Goal: Task Accomplishment & Management: Manage account settings

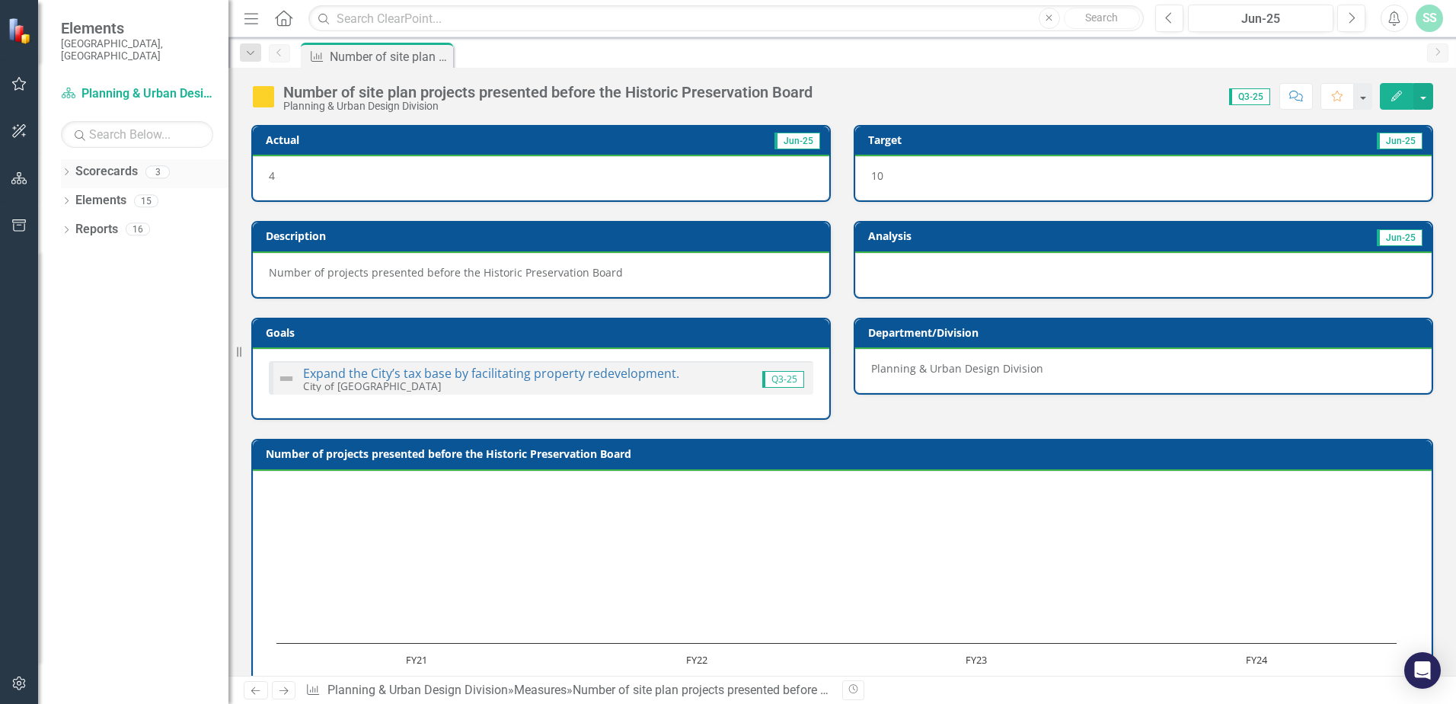
click at [104, 167] on link "Scorecards" at bounding box center [106, 172] width 62 height 18
drag, startPoint x: 104, startPoint y: 167, endPoint x: 67, endPoint y: 155, distance: 39.0
click at [67, 168] on div "Dropdown" at bounding box center [66, 174] width 11 height 13
click at [99, 192] on link "City of [GEOGRAPHIC_DATA]" at bounding box center [156, 201] width 145 height 18
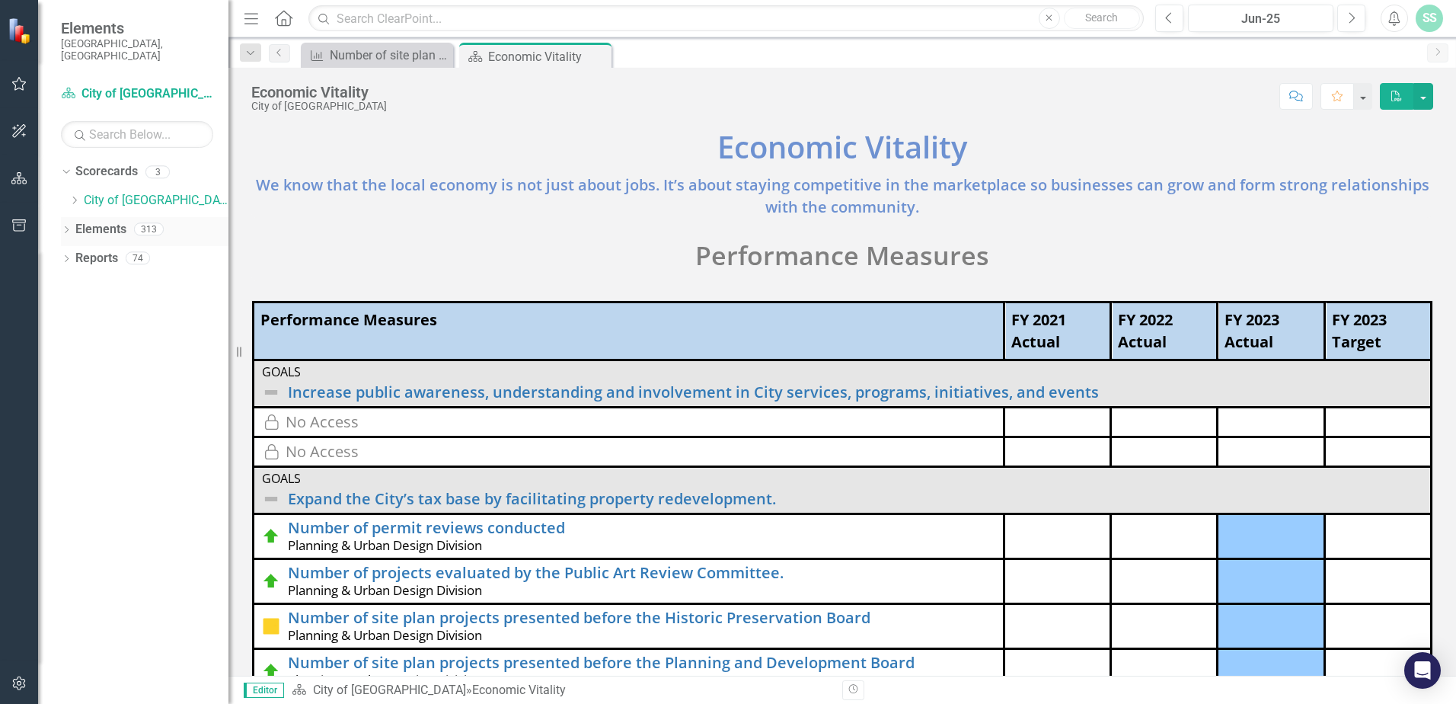
click at [104, 221] on link "Elements" at bounding box center [100, 230] width 51 height 18
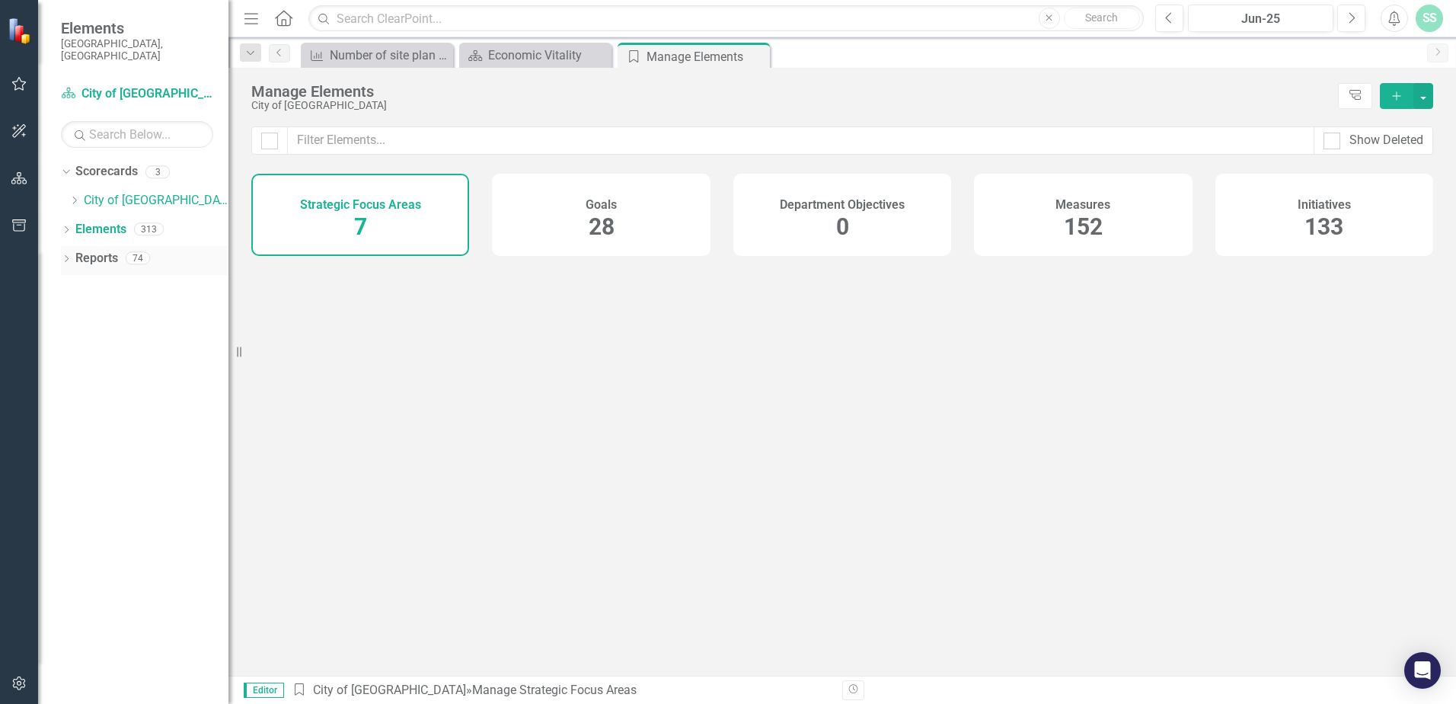
click at [106, 252] on link "Reports" at bounding box center [96, 259] width 43 height 18
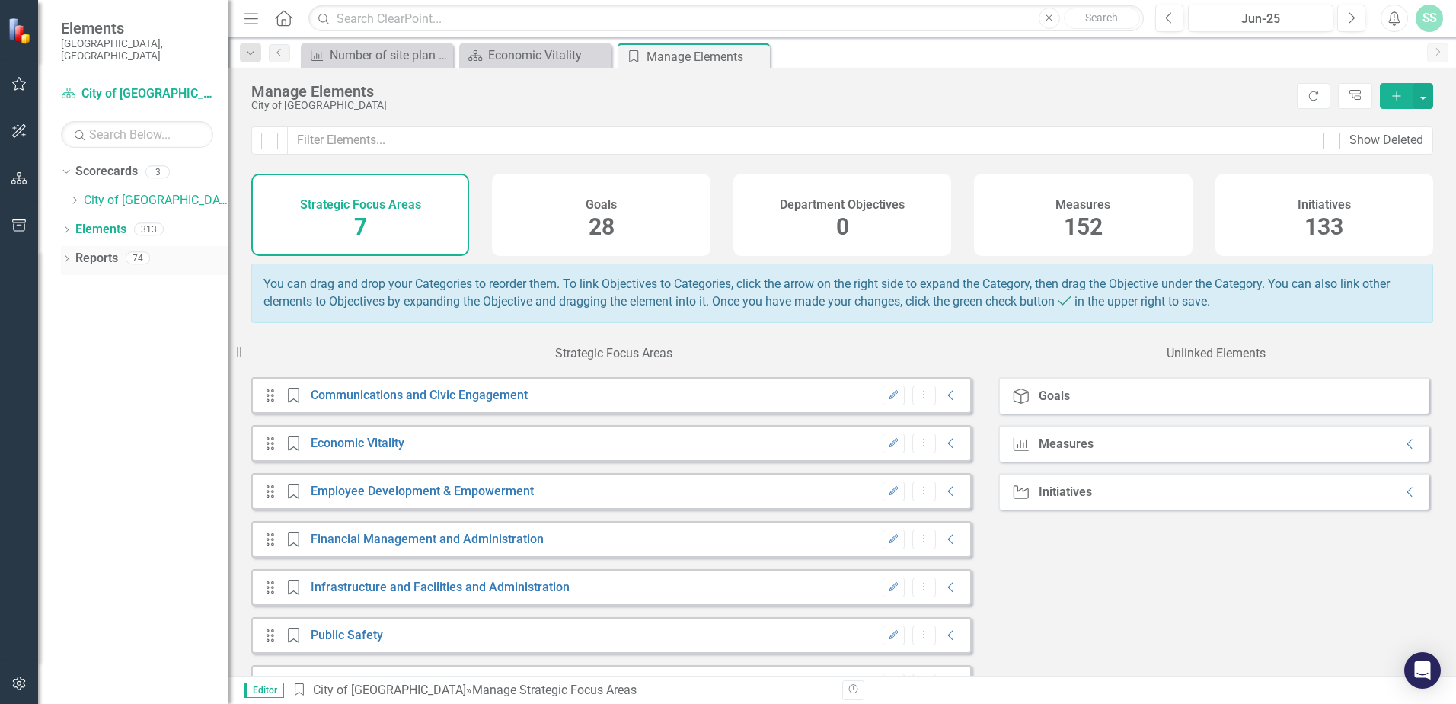
click at [91, 250] on link "Reports" at bounding box center [96, 259] width 43 height 18
click at [406, 56] on div "Number of site plan projects presented before the Historic Preservation Board" at bounding box center [380, 55] width 101 height 19
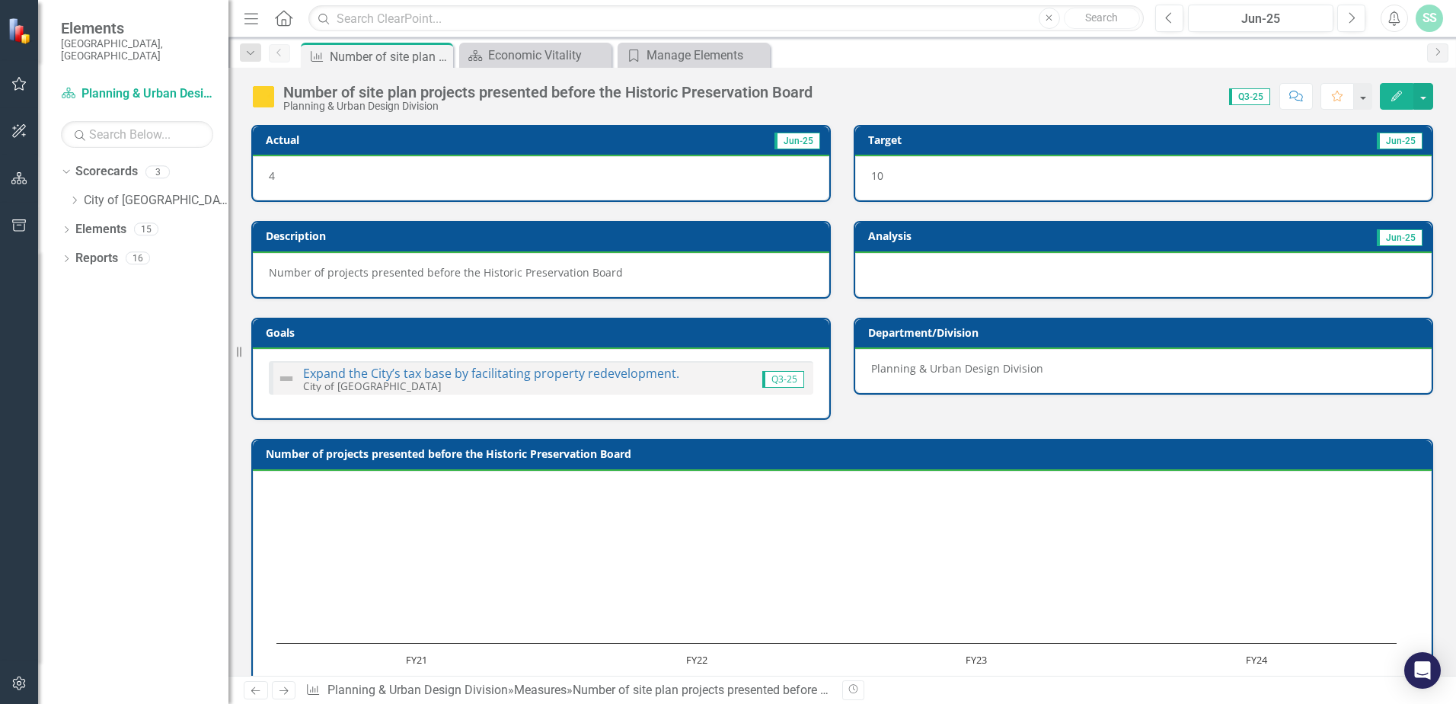
click at [1255, 94] on span "Q3-25" at bounding box center [1249, 96] width 41 height 17
click at [1370, 104] on button "button" at bounding box center [1363, 96] width 20 height 27
click at [1367, 72] on div "Number of site plan projects presented before the Historic Preservation Board P…" at bounding box center [843, 91] width 1228 height 46
click at [122, 85] on link "Scorecard Planning & Urban Design Division" at bounding box center [137, 94] width 152 height 18
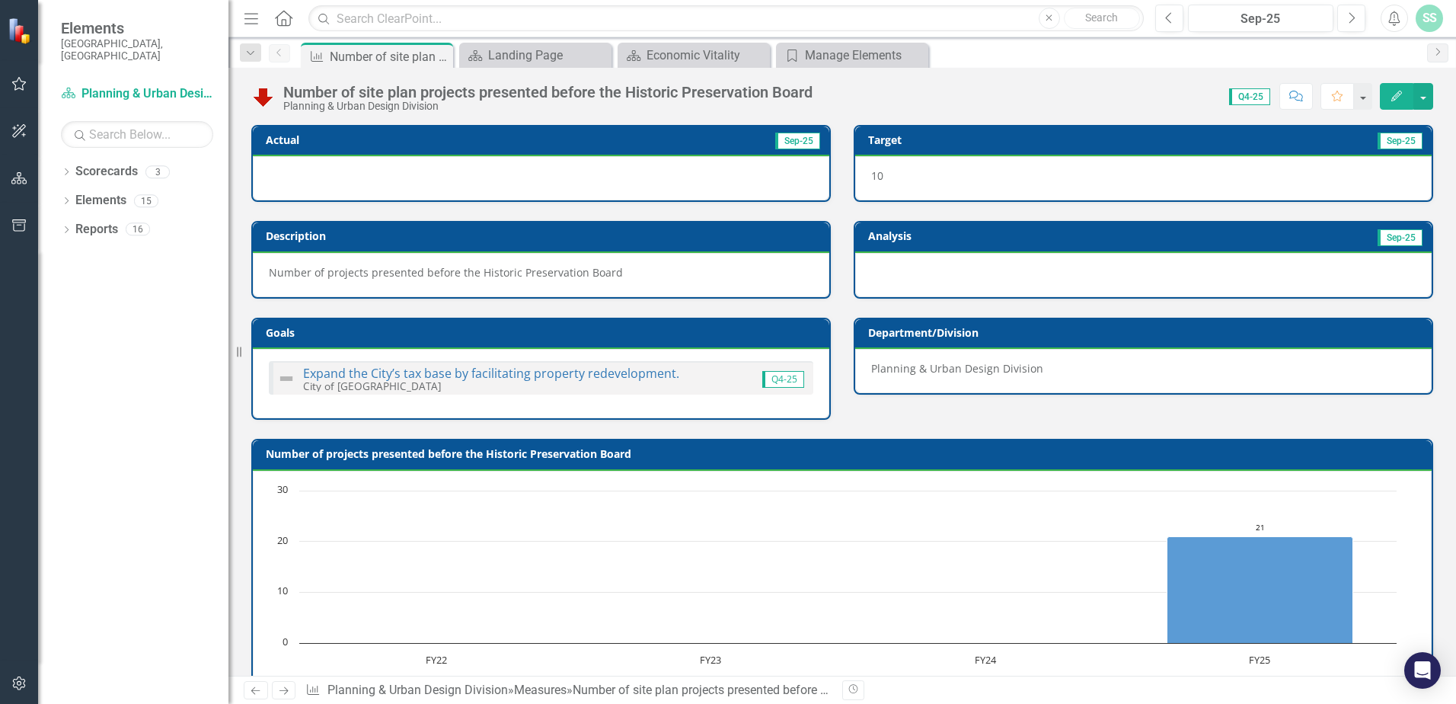
click at [397, 177] on div at bounding box center [541, 178] width 577 height 44
click at [1402, 99] on icon "Edit" at bounding box center [1397, 96] width 14 height 11
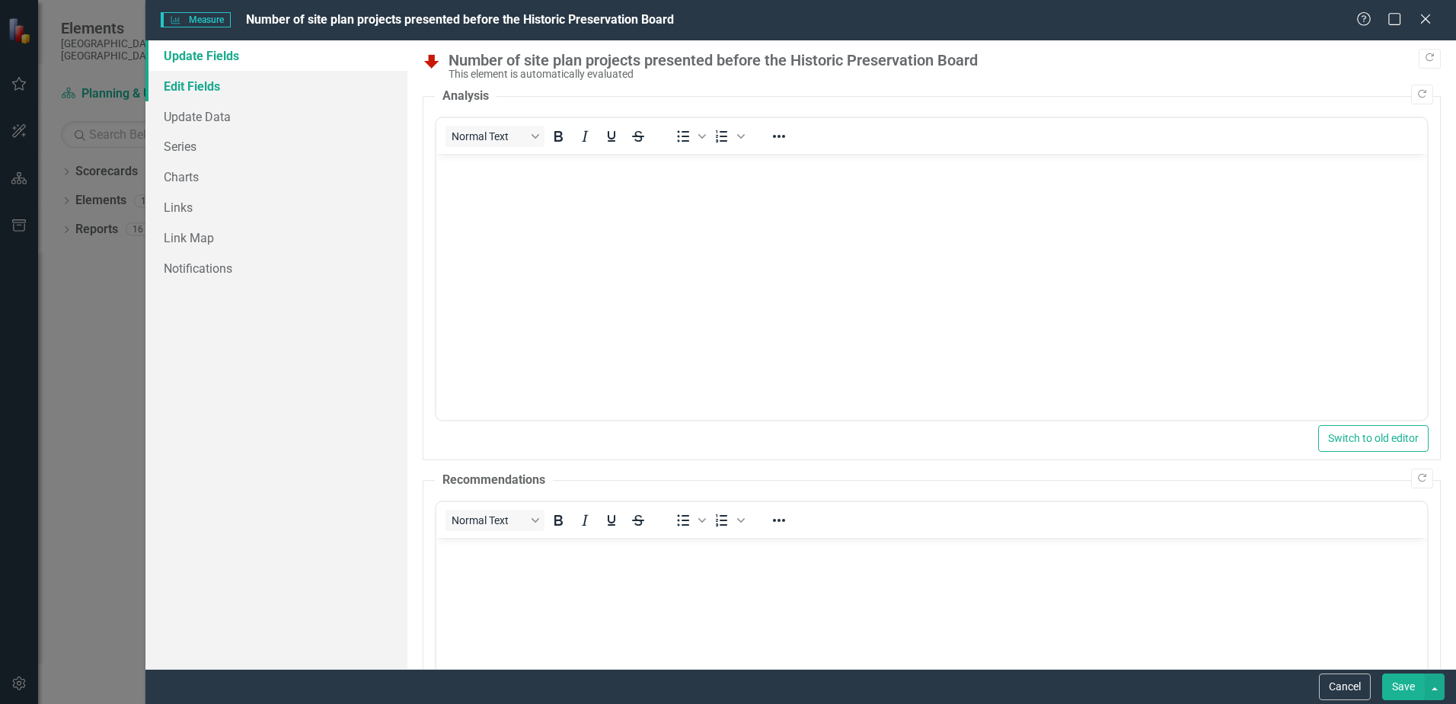
click at [169, 85] on link "Edit Fields" at bounding box center [276, 86] width 262 height 30
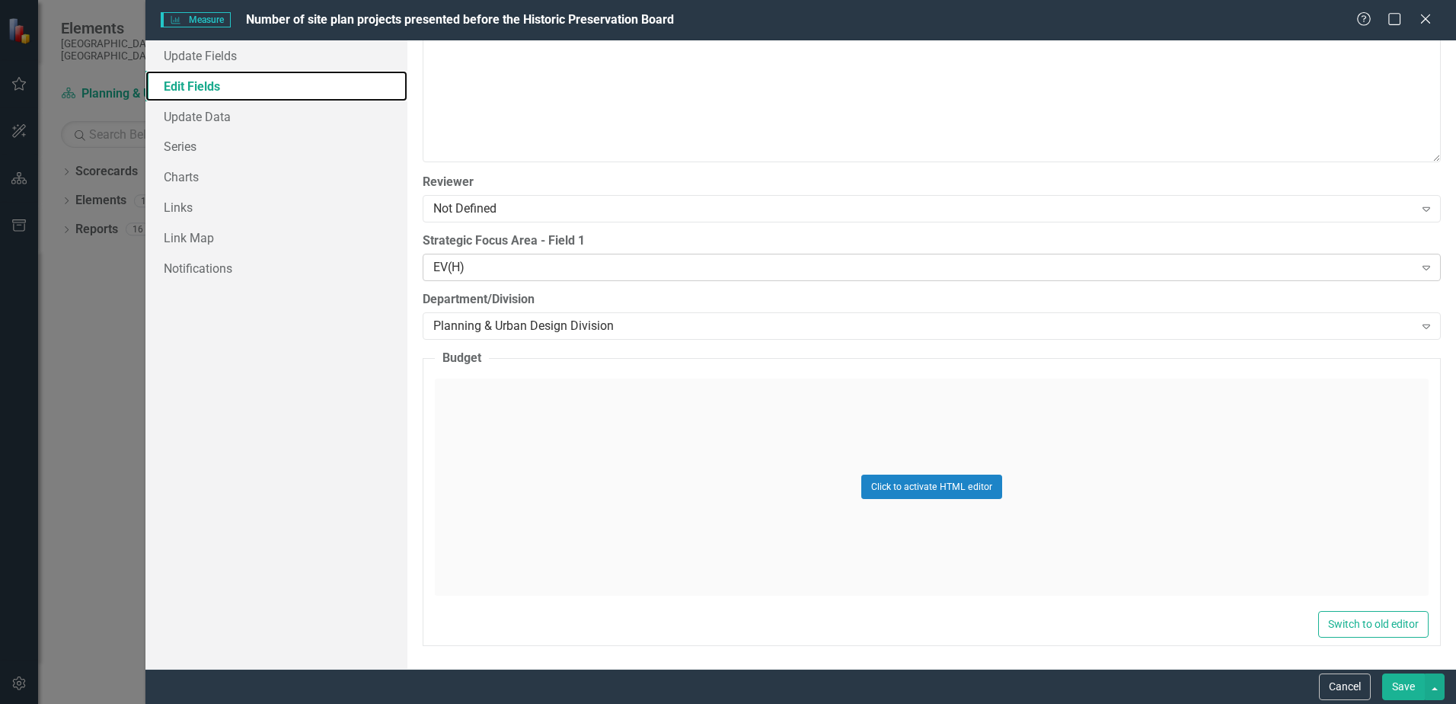
scroll to position [139, 0]
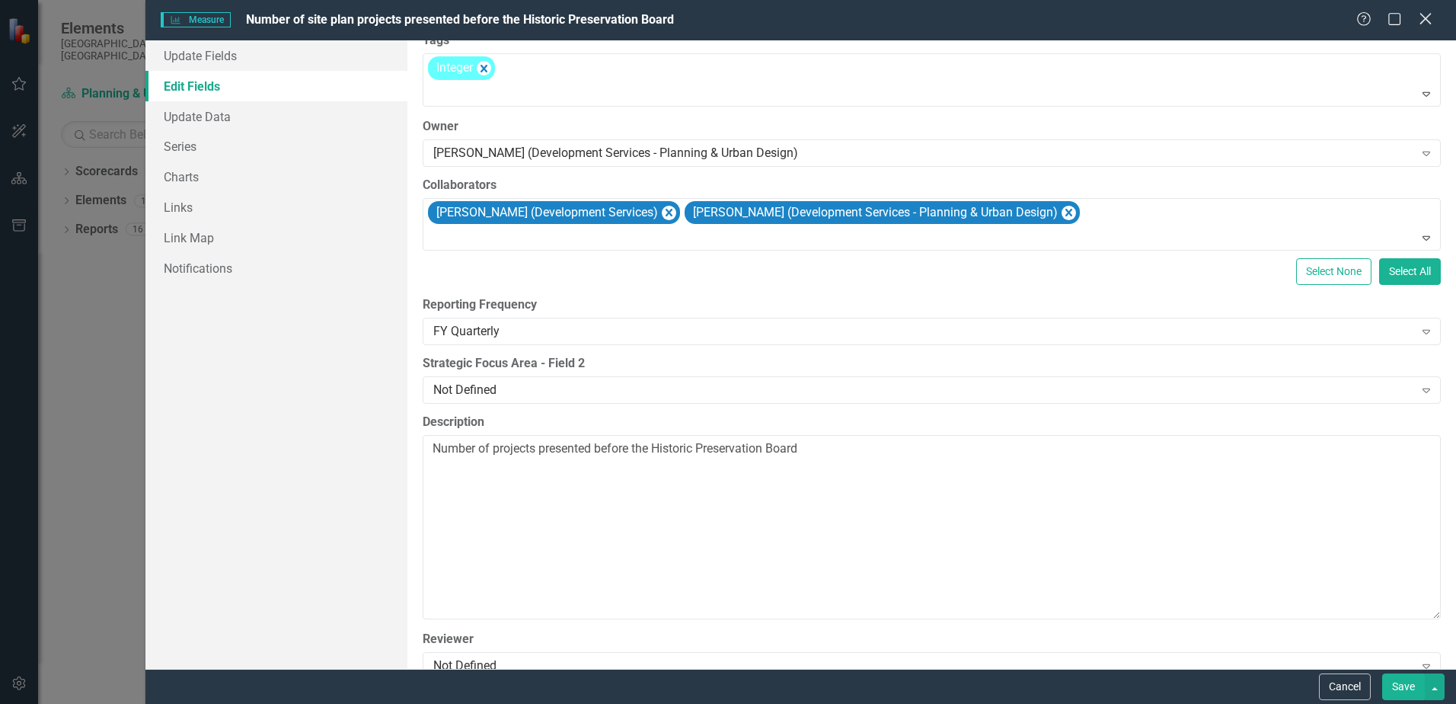
click at [1430, 20] on icon "Close" at bounding box center [1425, 18] width 19 height 14
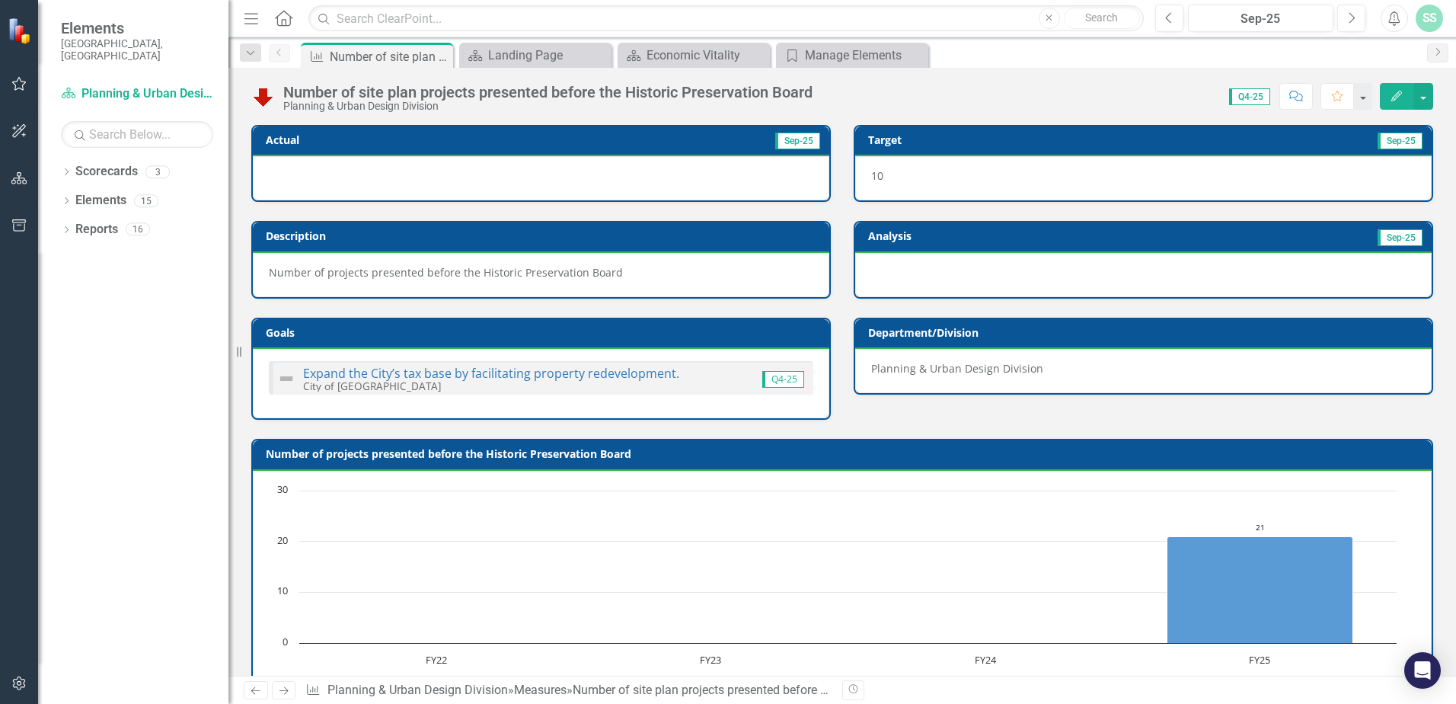
click at [788, 140] on span "Sep-25" at bounding box center [797, 141] width 45 height 17
click at [1247, 93] on span "Q4-25" at bounding box center [1249, 96] width 41 height 17
click at [595, 274] on span "Number of projects presented before the Historic Preservation Board" at bounding box center [446, 272] width 354 height 14
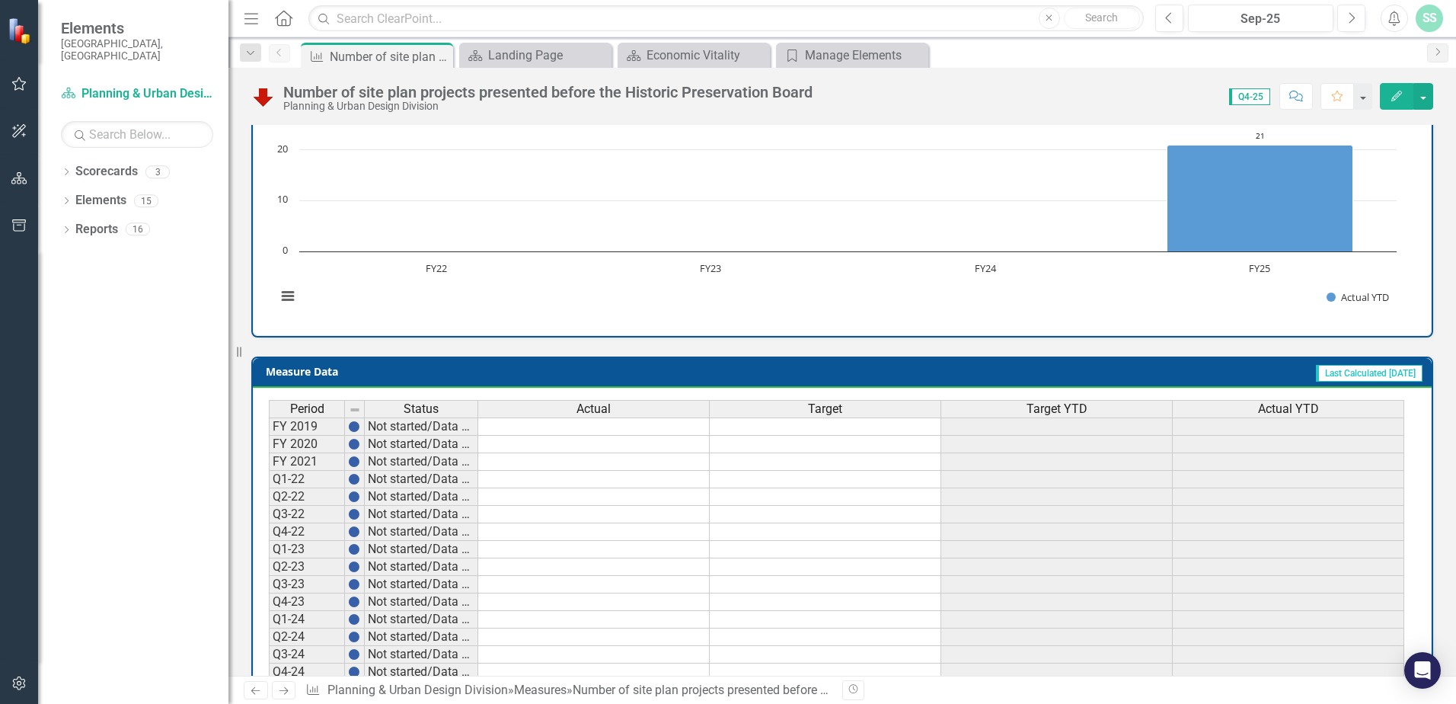
scroll to position [525, 0]
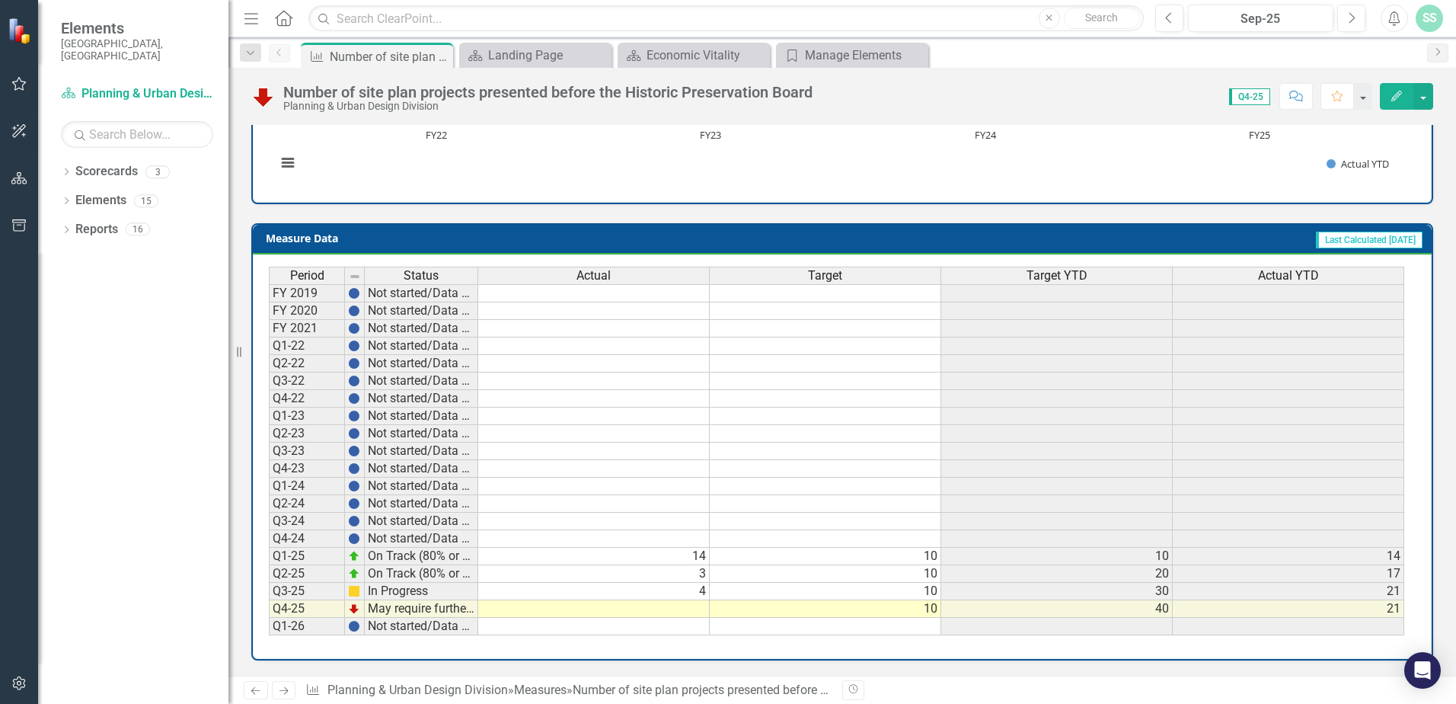
click at [577, 611] on td at bounding box center [594, 609] width 232 height 18
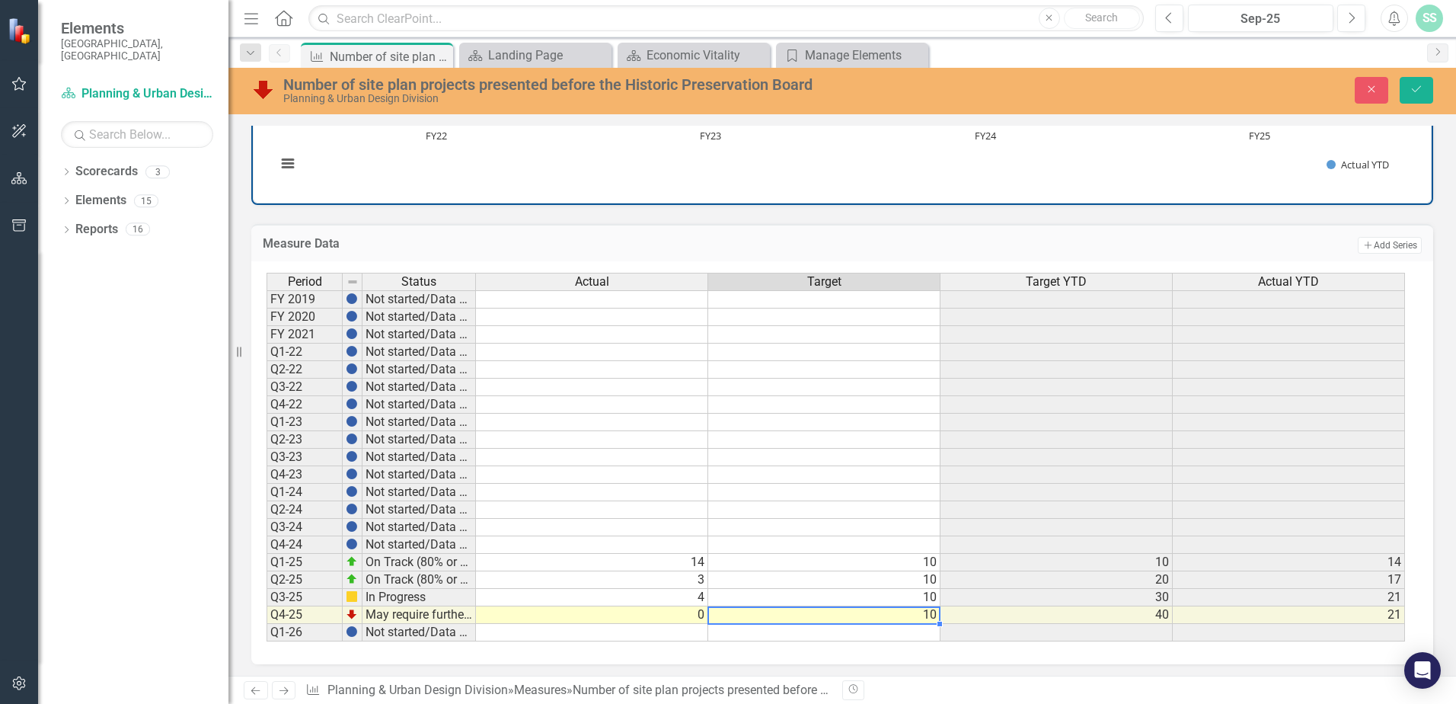
scroll to position [528, 0]
type textarea "10"
click at [887, 632] on td at bounding box center [824, 630] width 232 height 18
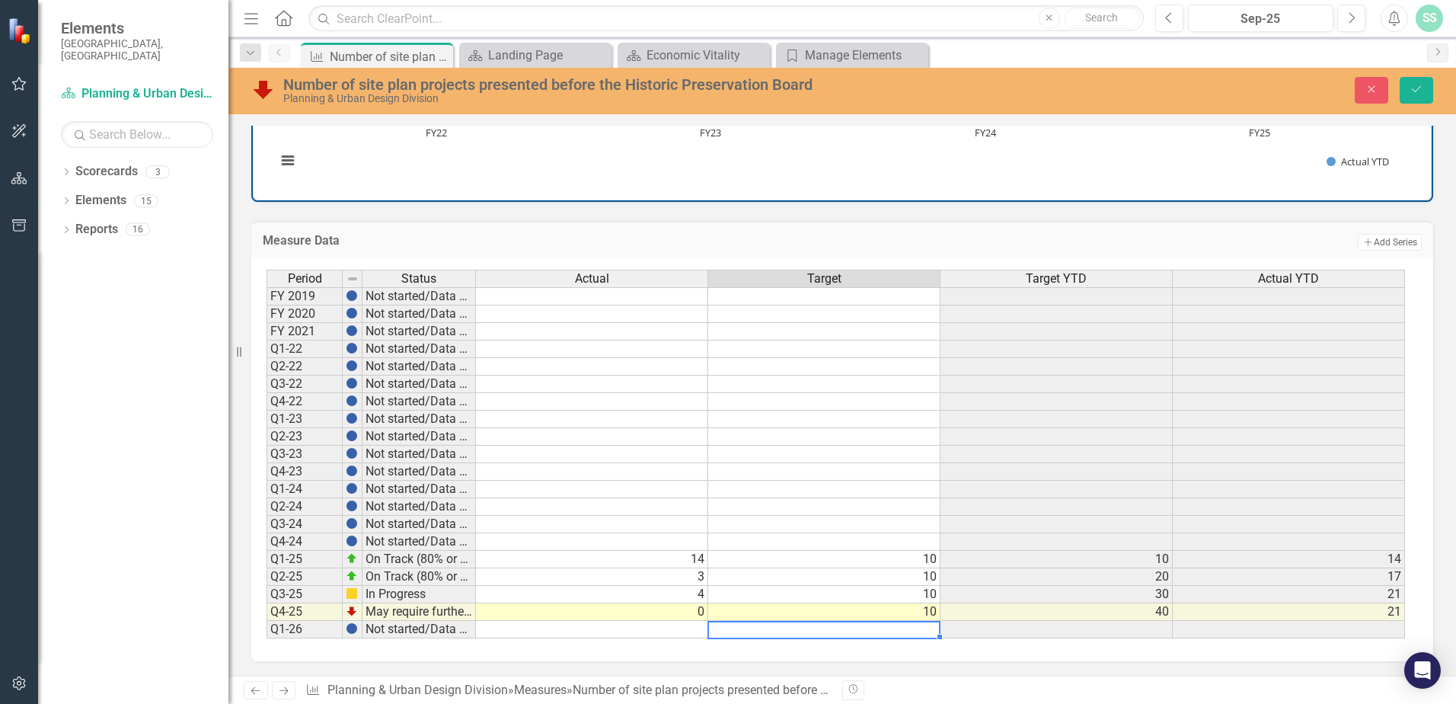
click at [267, 604] on div "Period Status Actual Target Target YTD Actual YTD FY 2019 Not started/Data not …" at bounding box center [267, 454] width 0 height 369
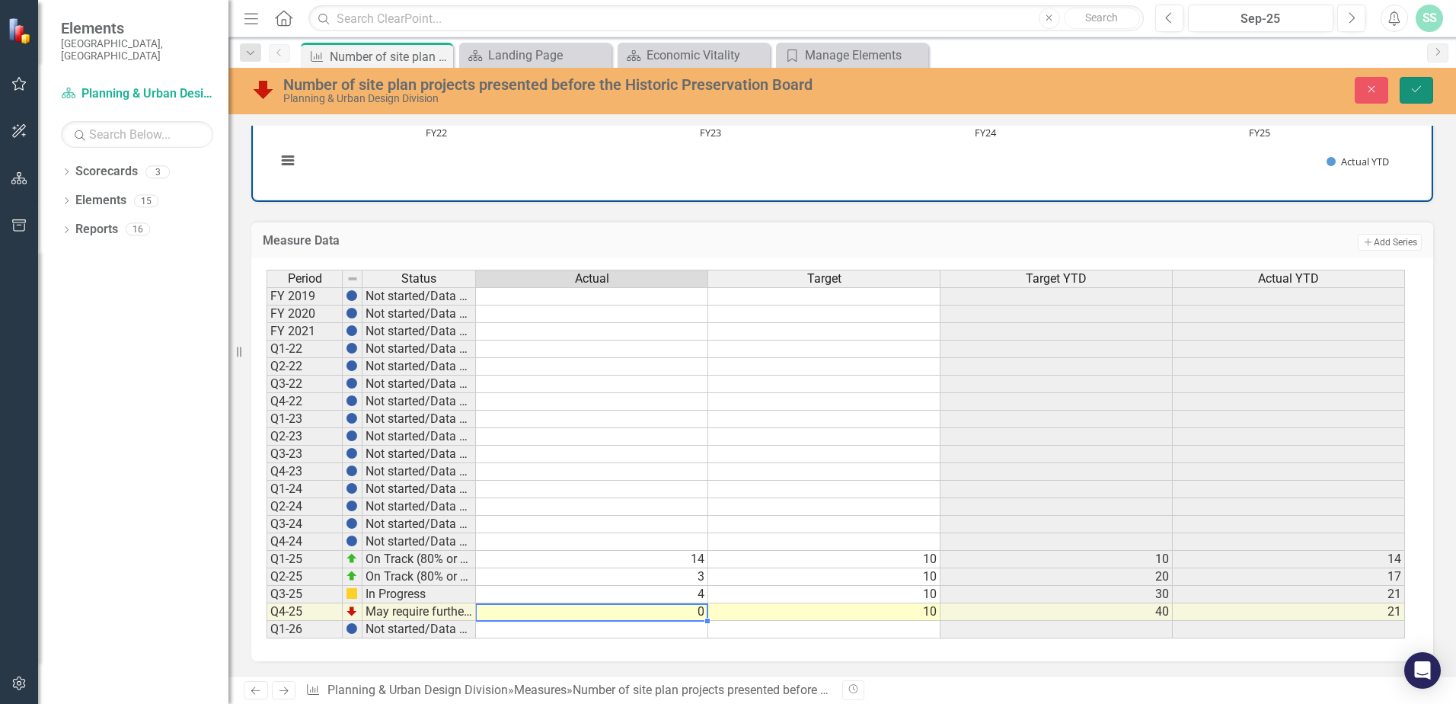
click at [1414, 87] on icon "Save" at bounding box center [1417, 89] width 14 height 11
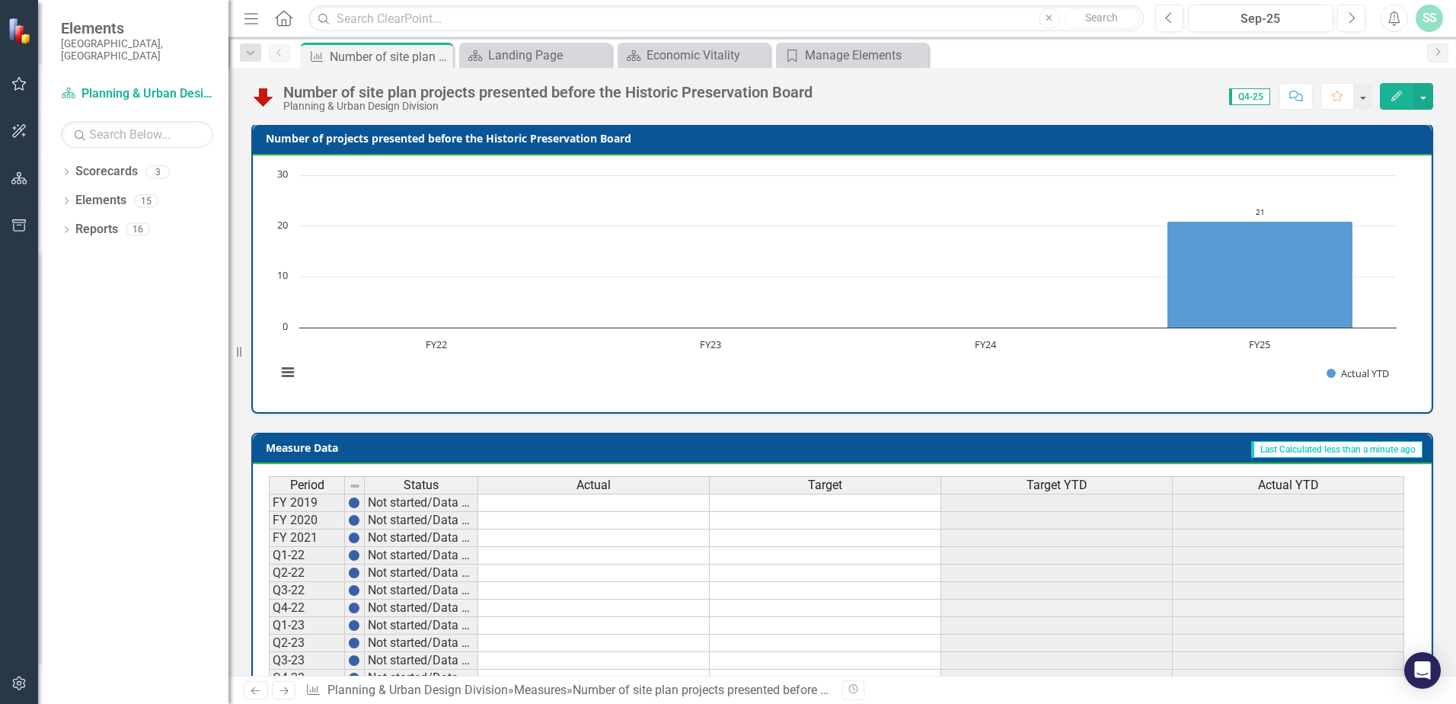
scroll to position [0, 0]
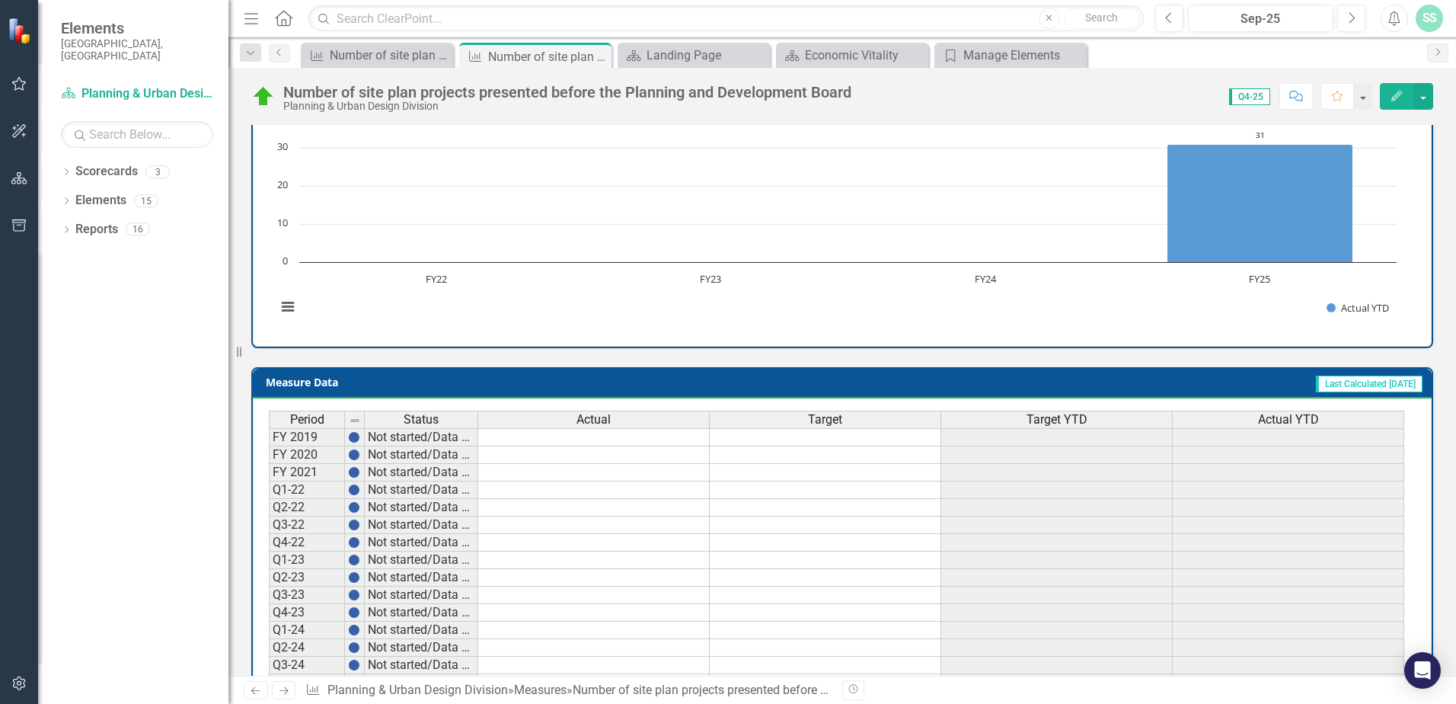
scroll to position [525, 0]
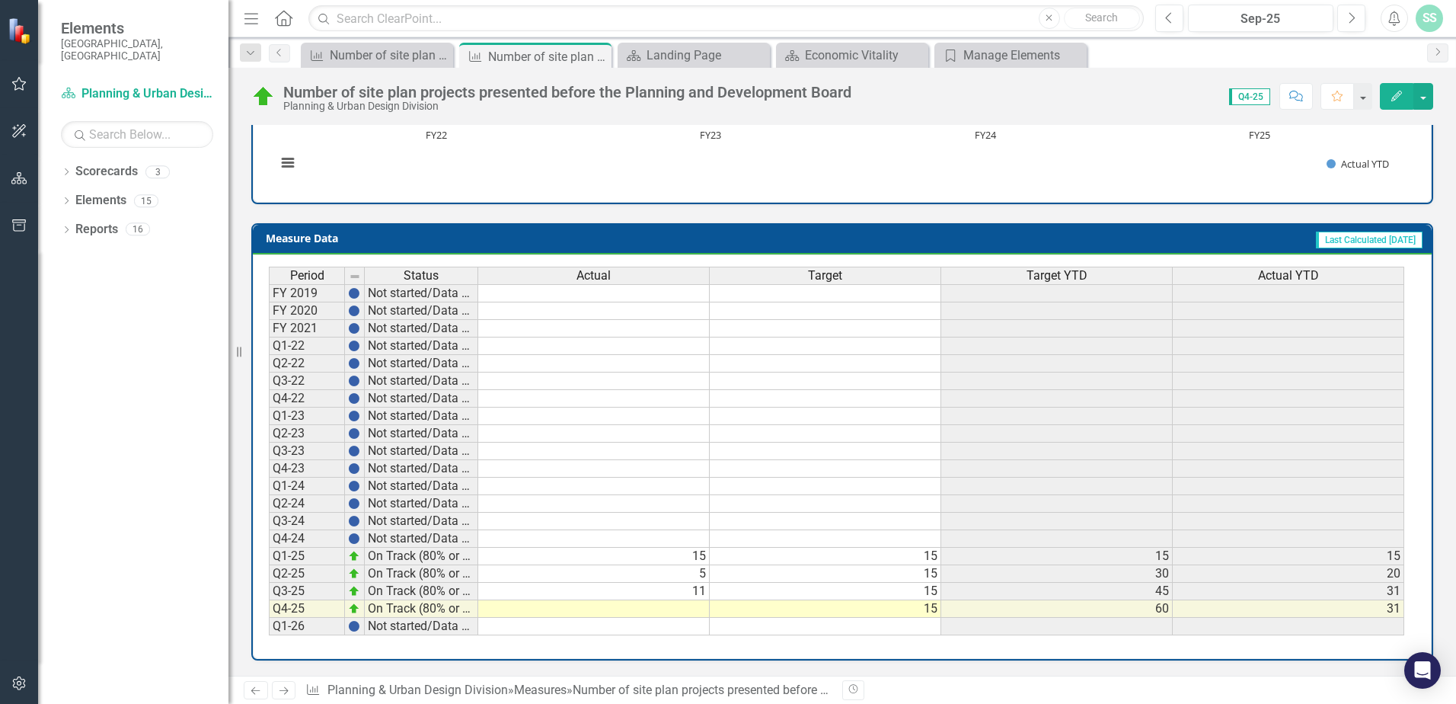
click at [601, 614] on td at bounding box center [594, 609] width 232 height 18
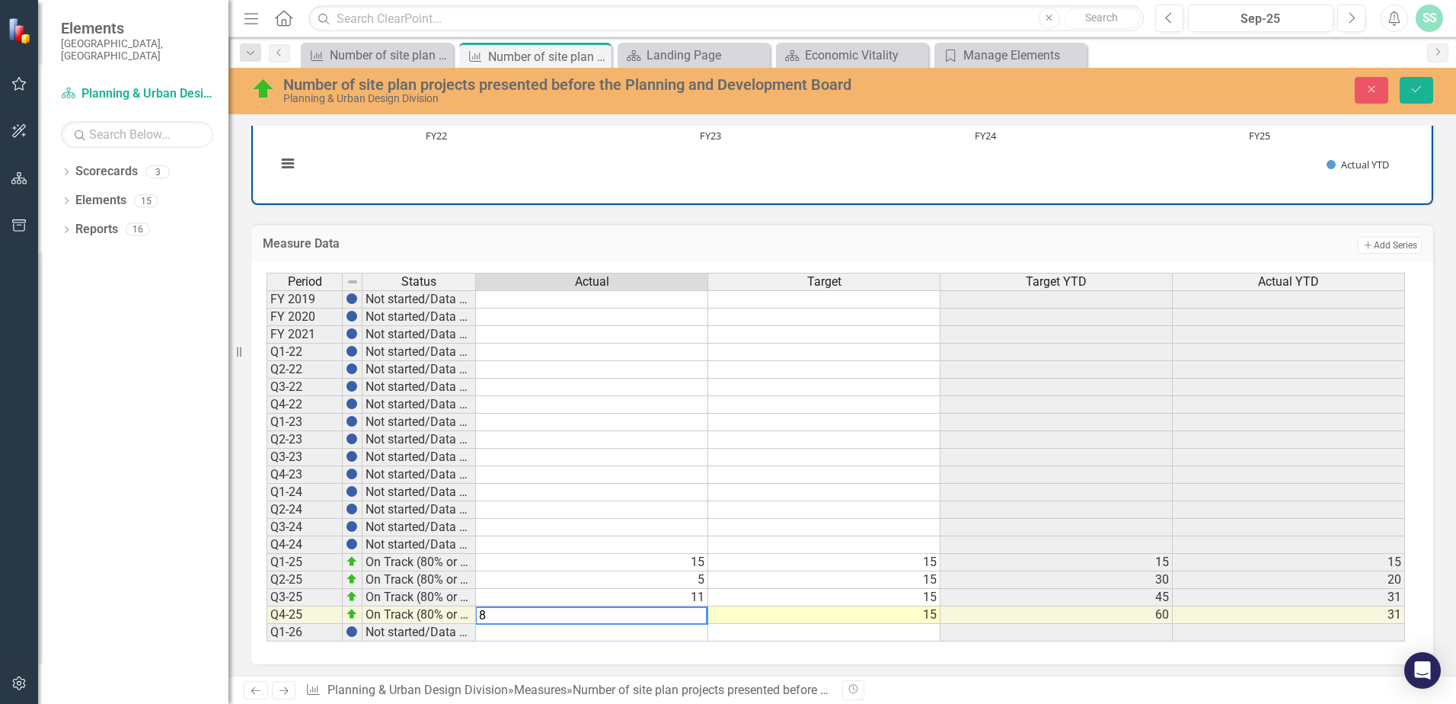
type textarea "8"
click at [622, 649] on div "Period Status Actual Target Target YTD Actual YTD FY 2019 Not started/Data not …" at bounding box center [842, 462] width 1182 height 403
click at [1424, 97] on button "Save" at bounding box center [1417, 90] width 34 height 27
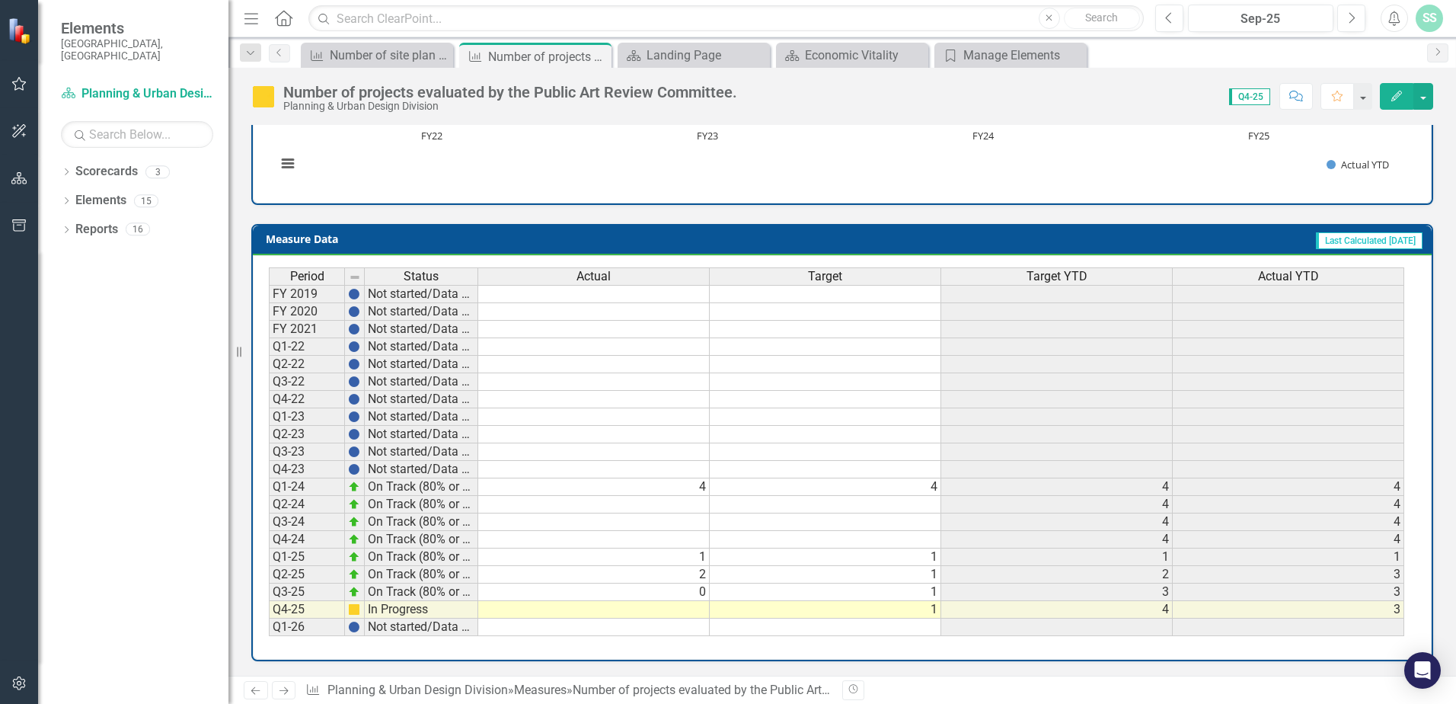
scroll to position [525, 0]
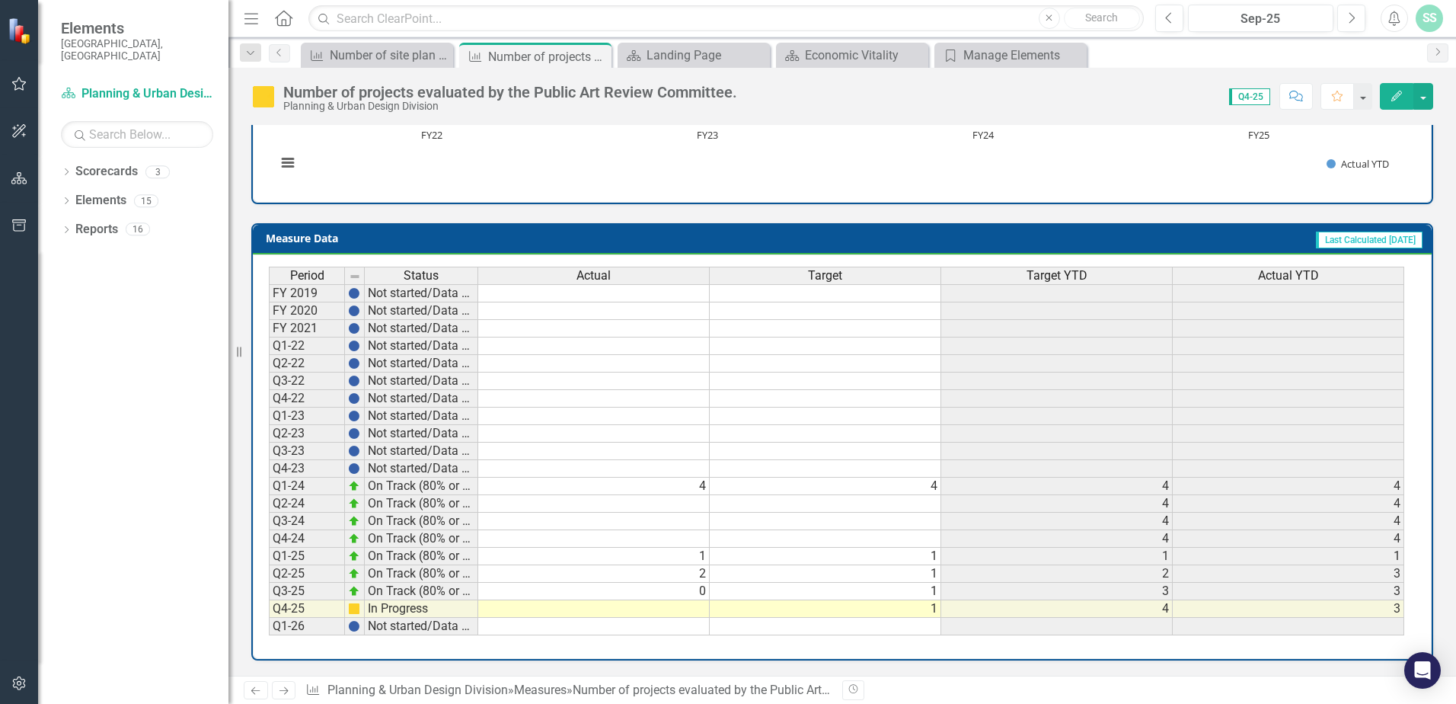
click at [644, 609] on td at bounding box center [594, 609] width 232 height 18
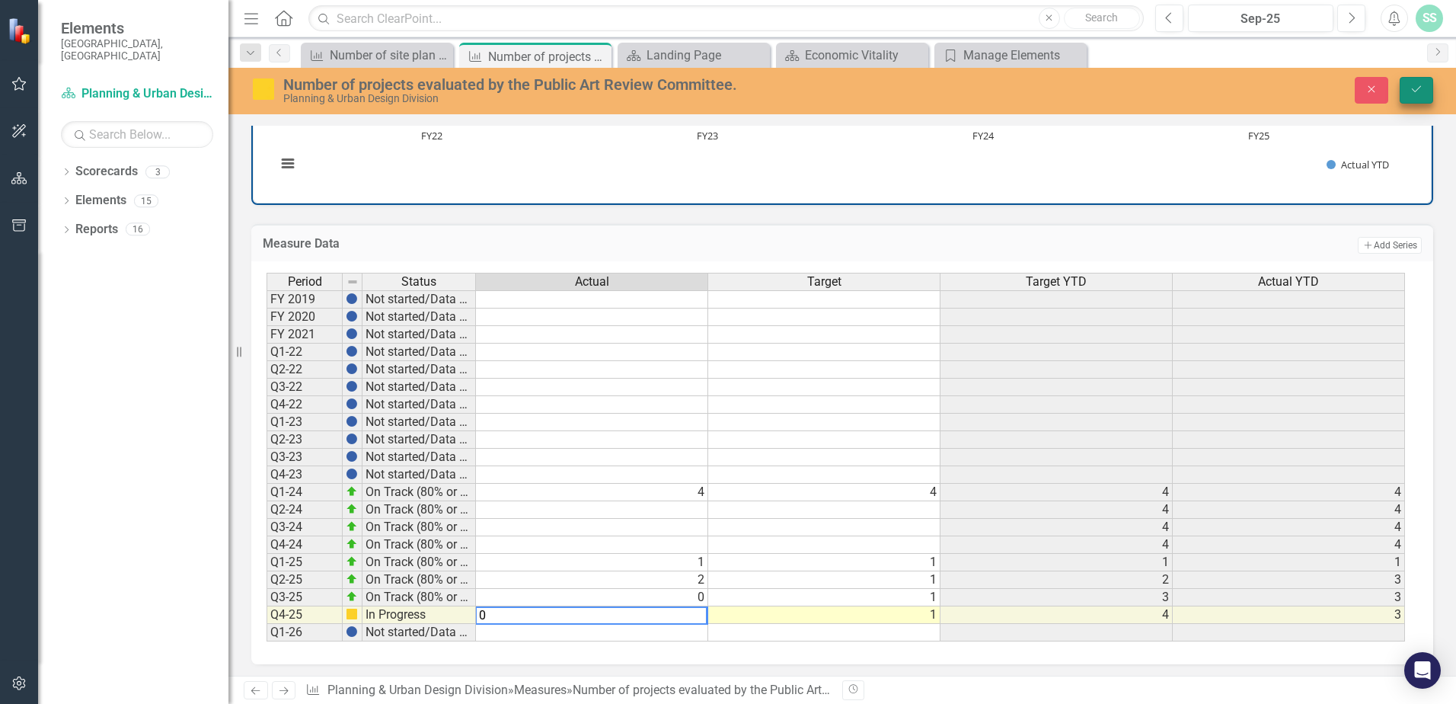
type textarea "0"
click at [1424, 90] on button "Save" at bounding box center [1417, 90] width 34 height 27
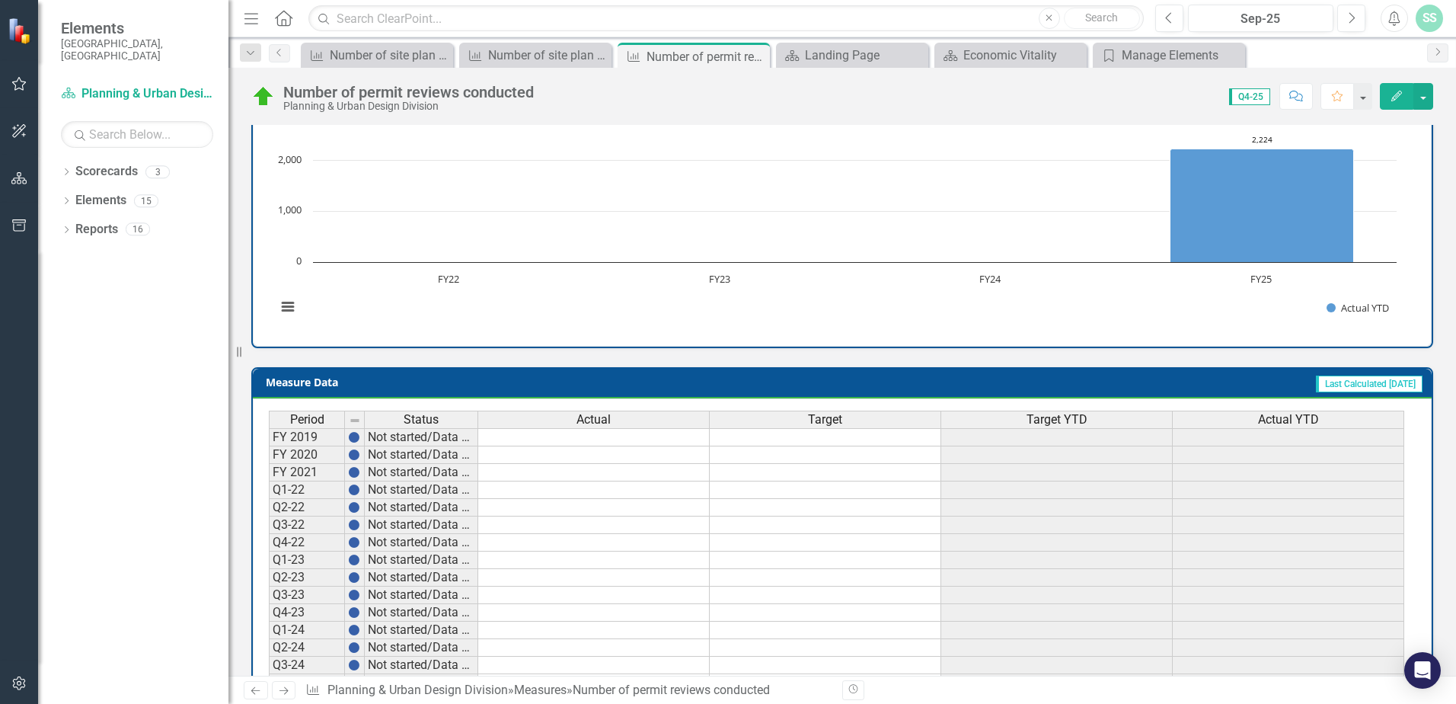
scroll to position [525, 0]
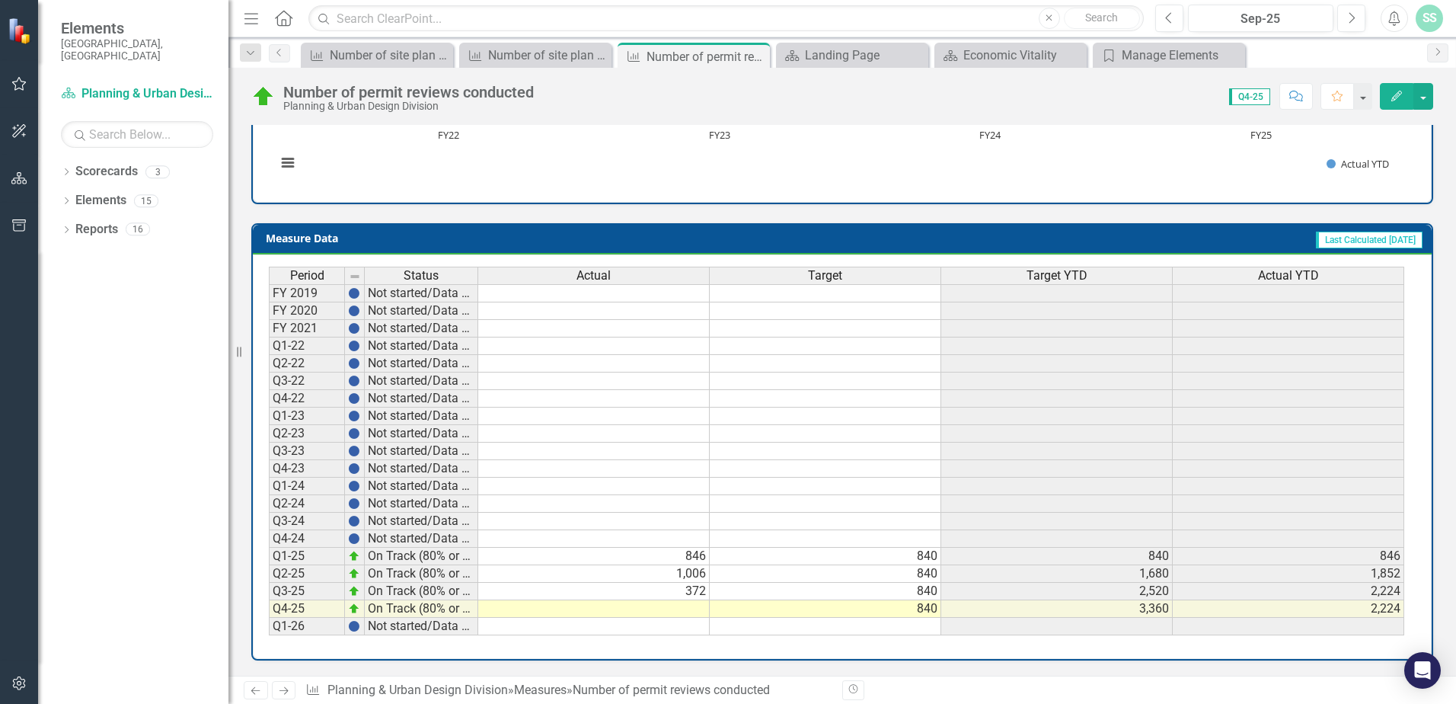
click at [269, 617] on div "Period Status Actual Target Target YTD Actual YTD FY 2019 Not started/Data not …" at bounding box center [269, 451] width 0 height 369
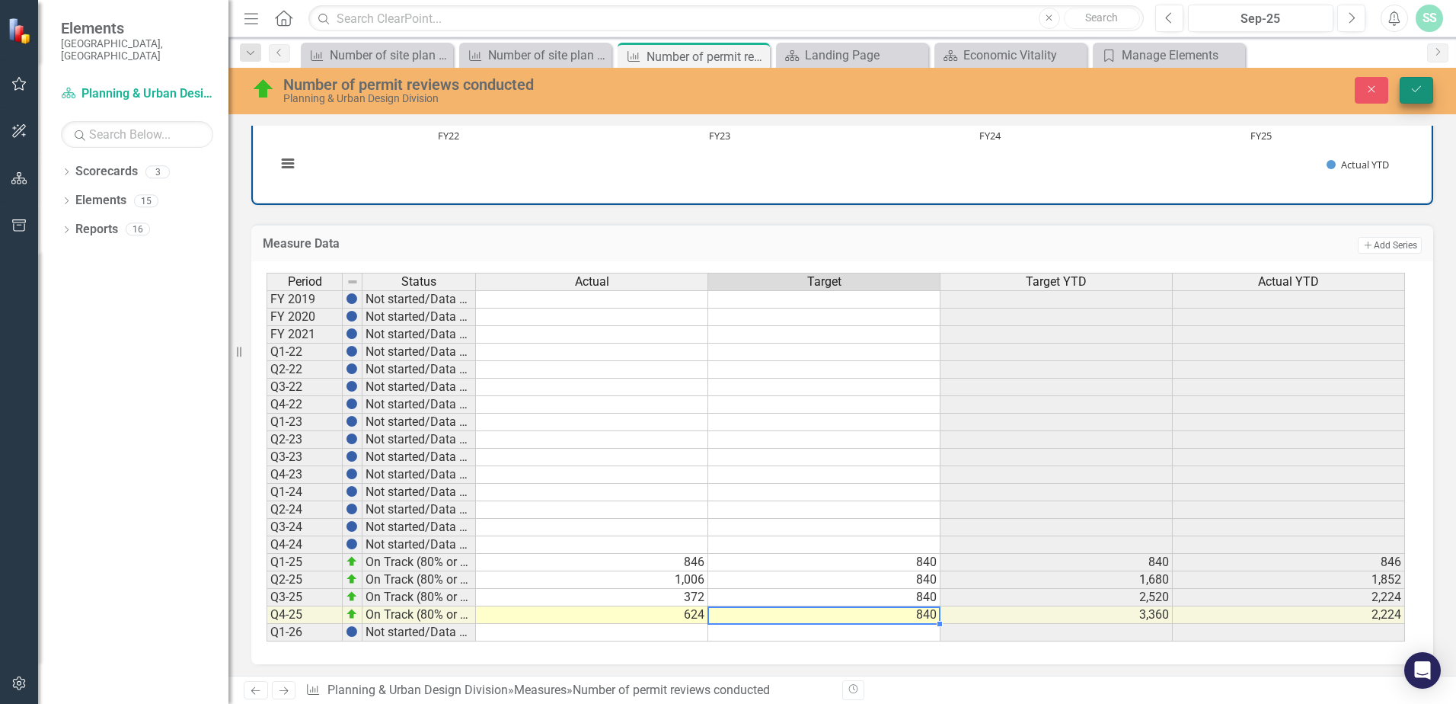
type textarea "840"
click at [1411, 91] on icon "Save" at bounding box center [1417, 89] width 14 height 11
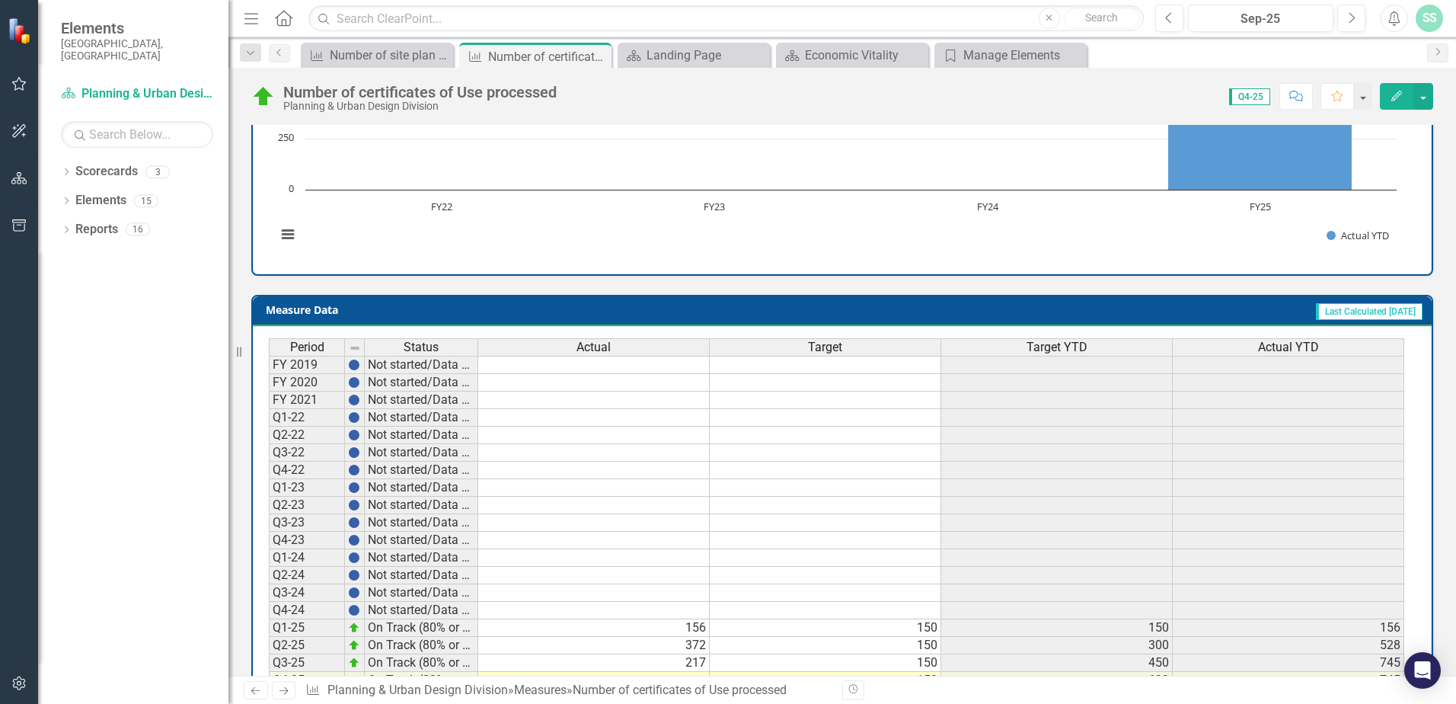
scroll to position [525, 0]
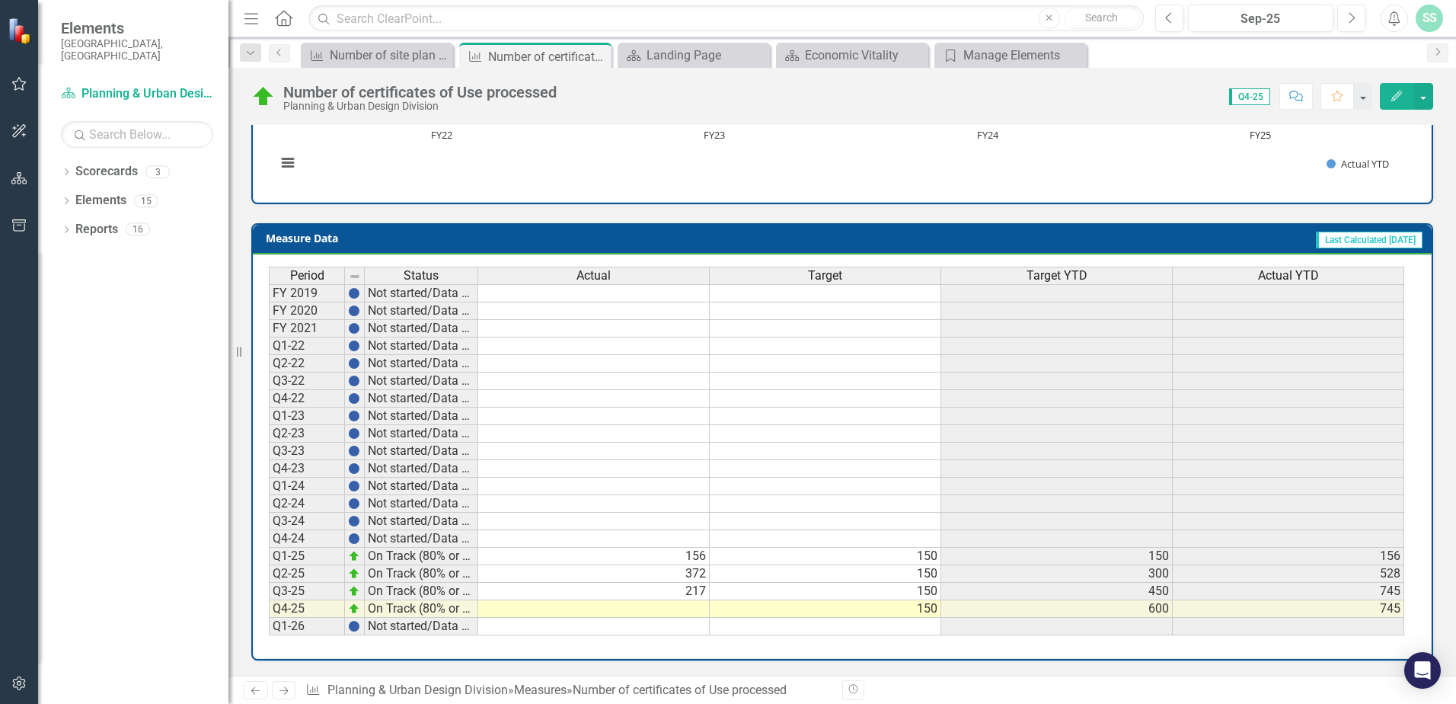
click at [689, 611] on td at bounding box center [594, 609] width 232 height 18
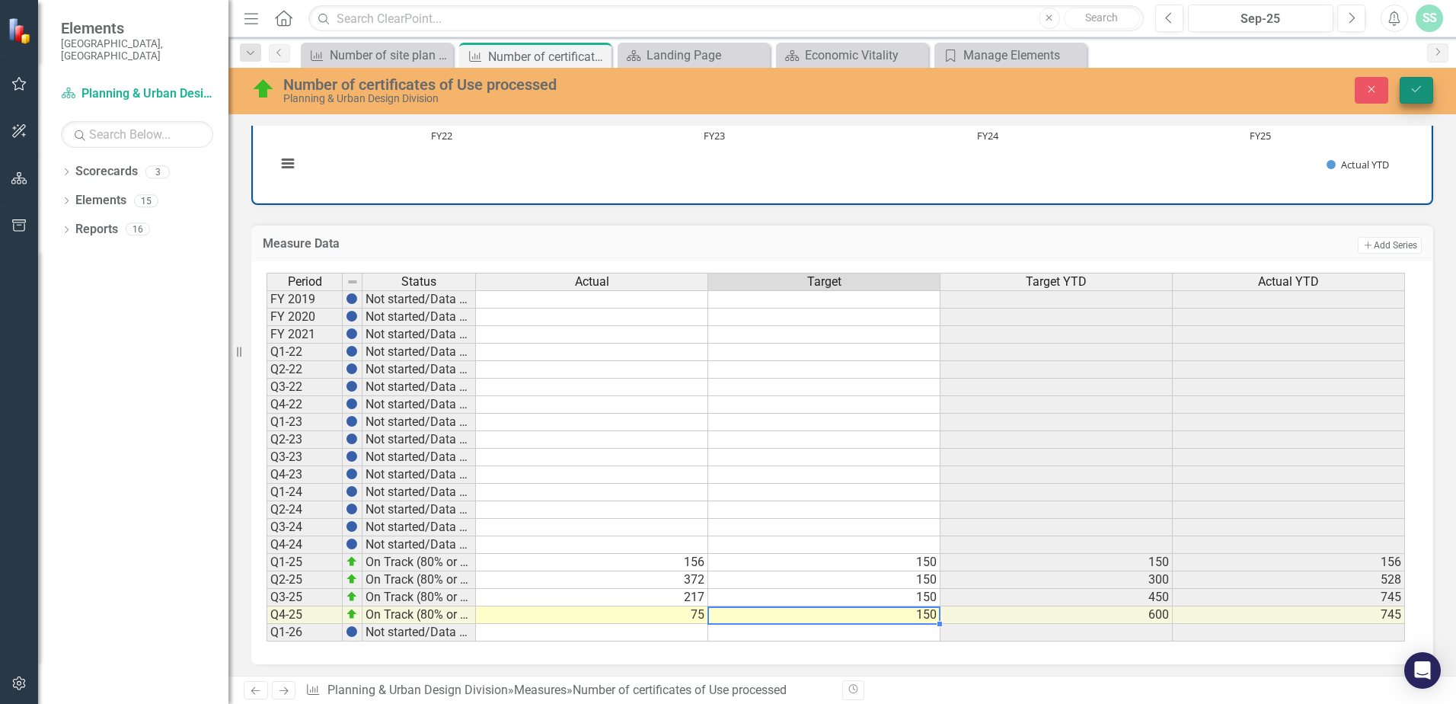
type textarea "150"
click at [1428, 85] on button "Save" at bounding box center [1417, 90] width 34 height 27
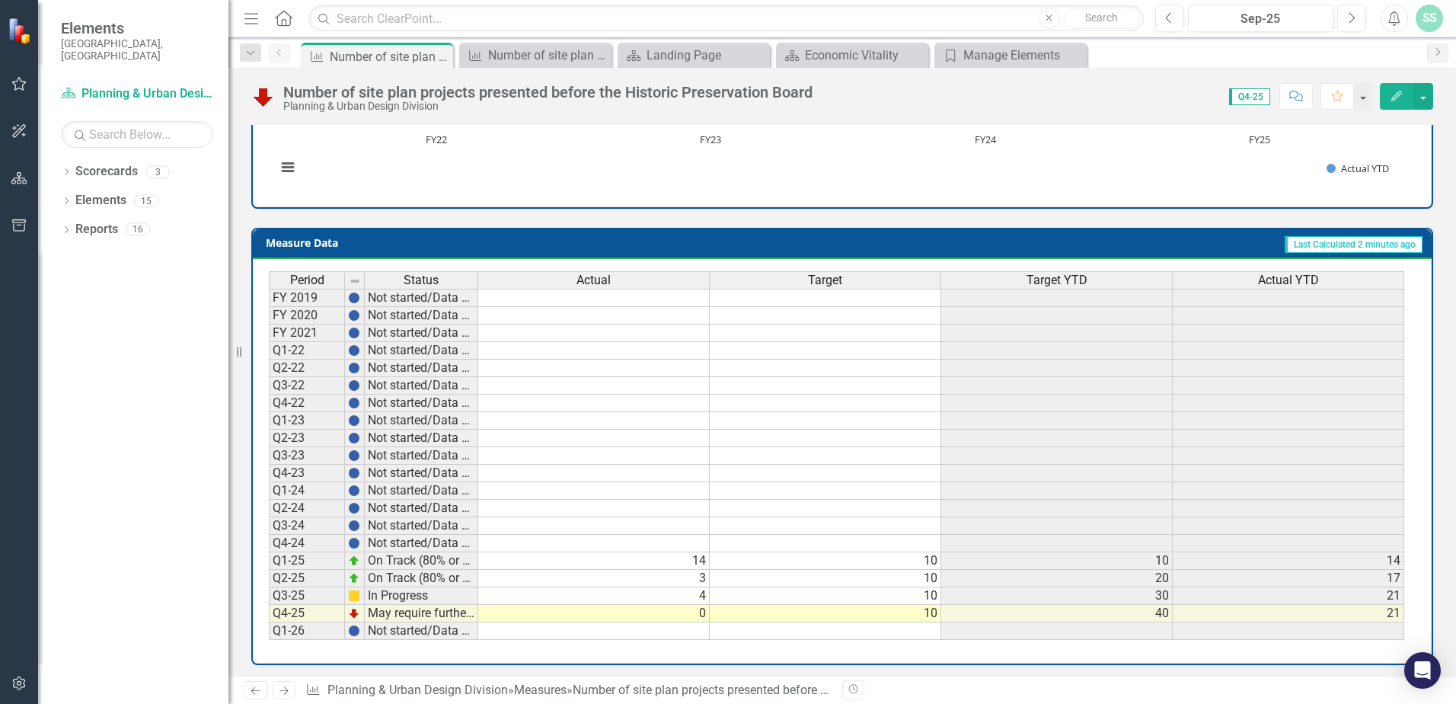
scroll to position [525, 0]
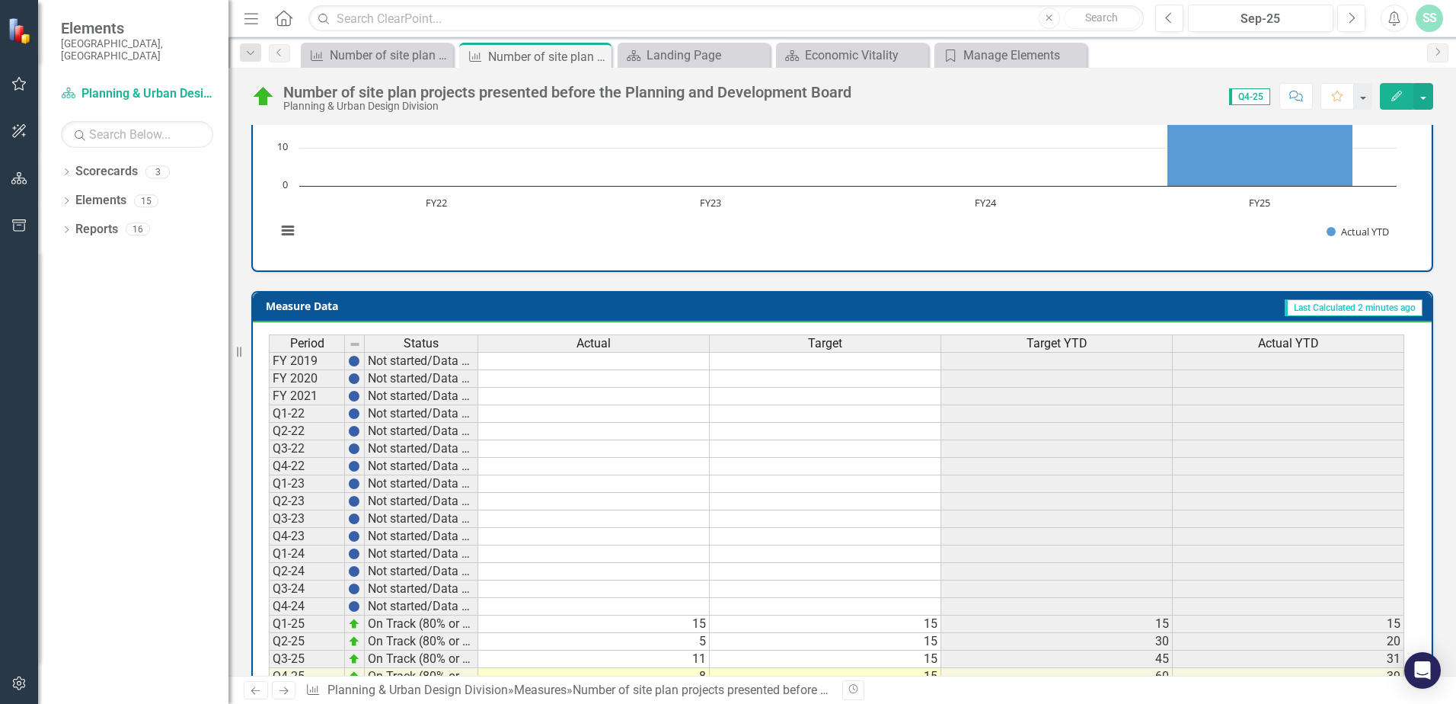
scroll to position [525, 0]
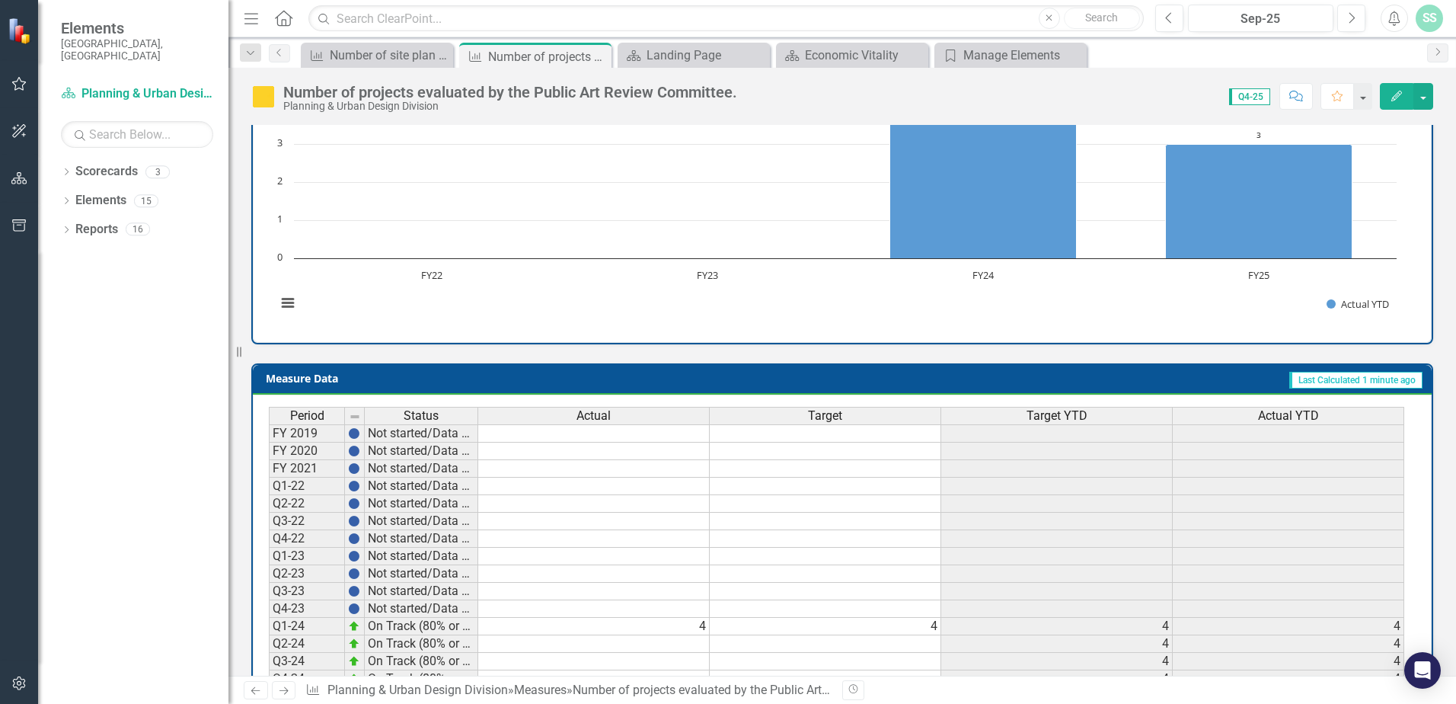
scroll to position [525, 0]
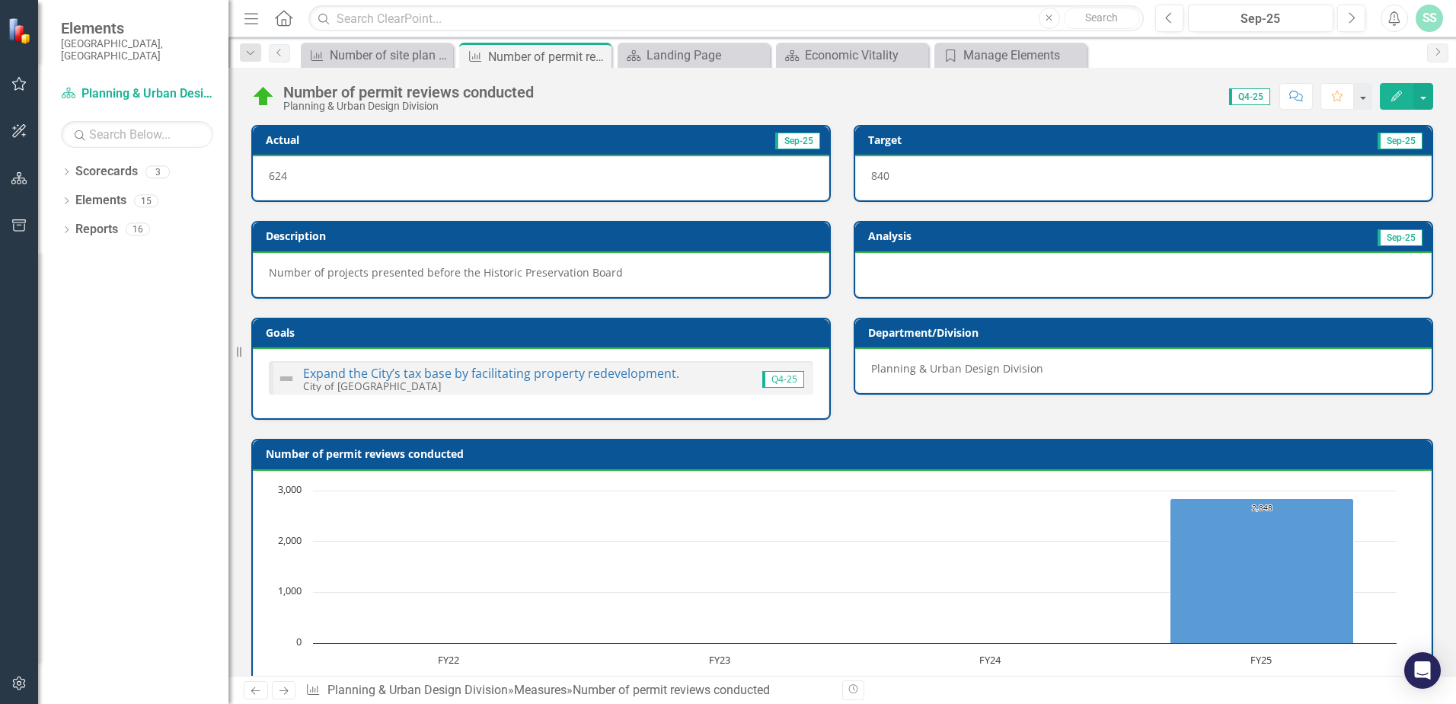
scroll to position [525, 0]
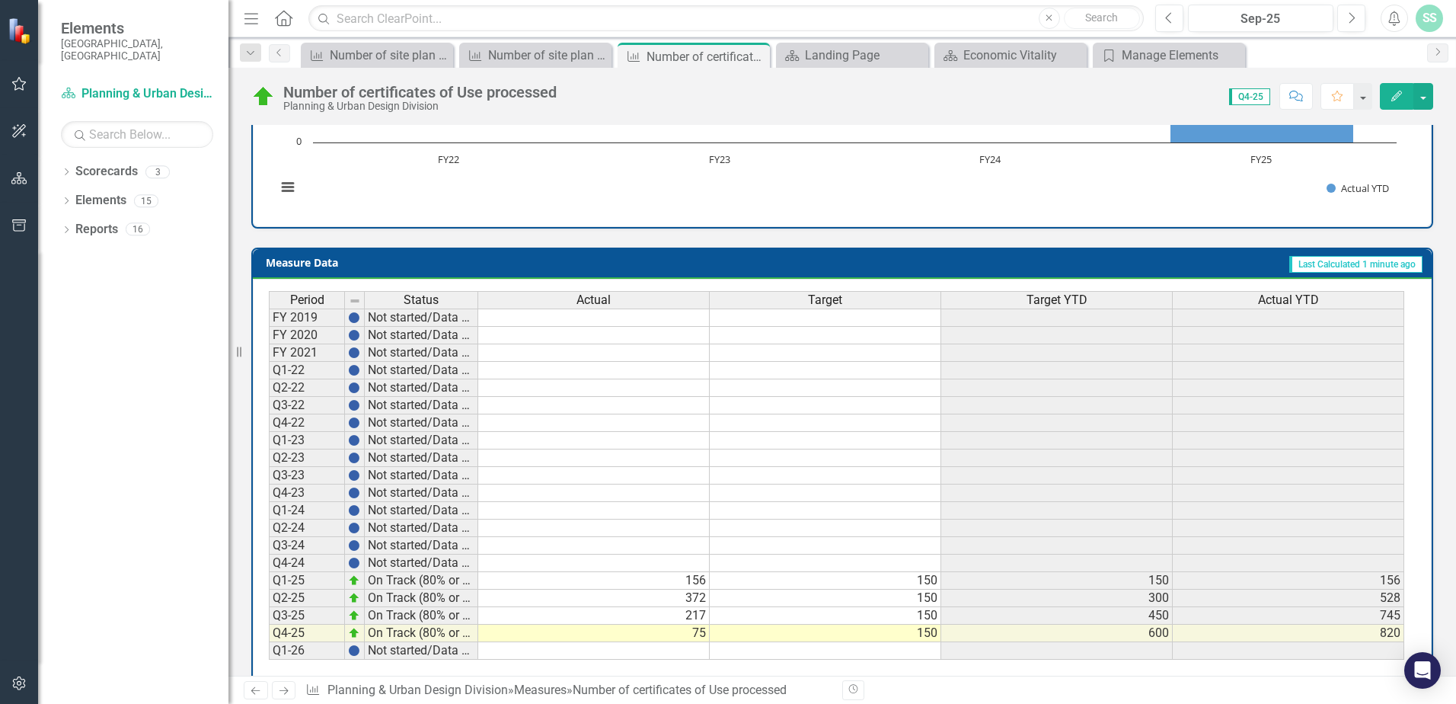
scroll to position [525, 0]
